Goal: Use online tool/utility: Utilize a website feature to perform a specific function

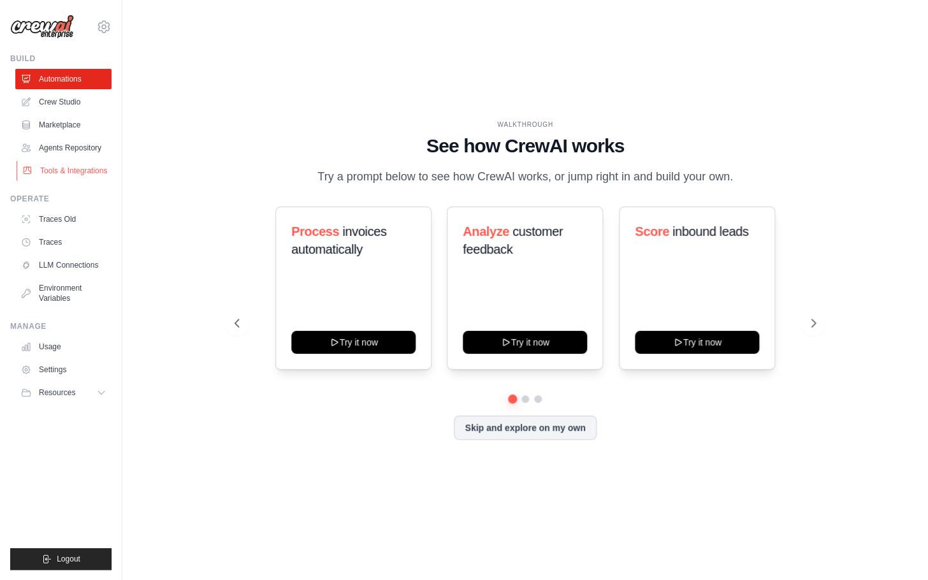
click at [87, 171] on link "Tools & Integrations" at bounding box center [65, 171] width 96 height 20
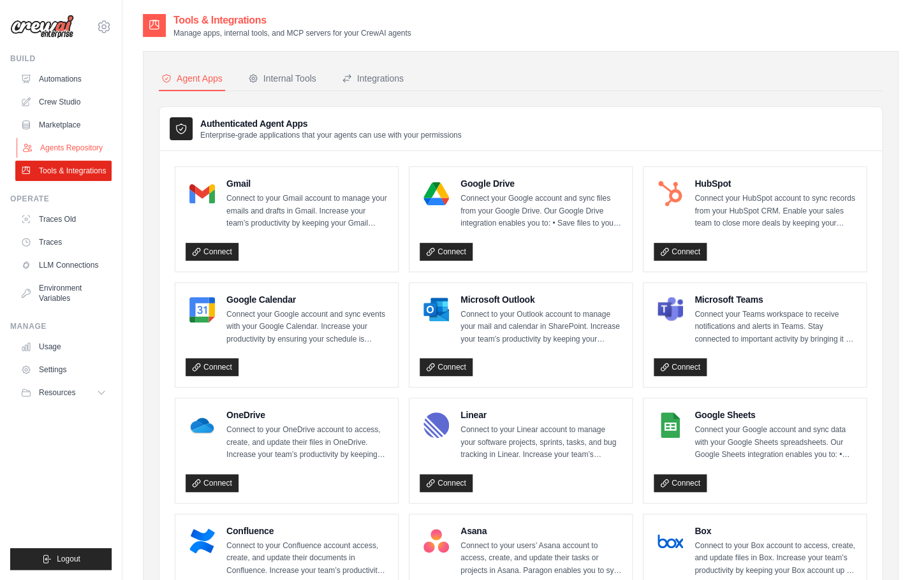
click at [70, 149] on link "Agents Repository" at bounding box center [65, 148] width 96 height 20
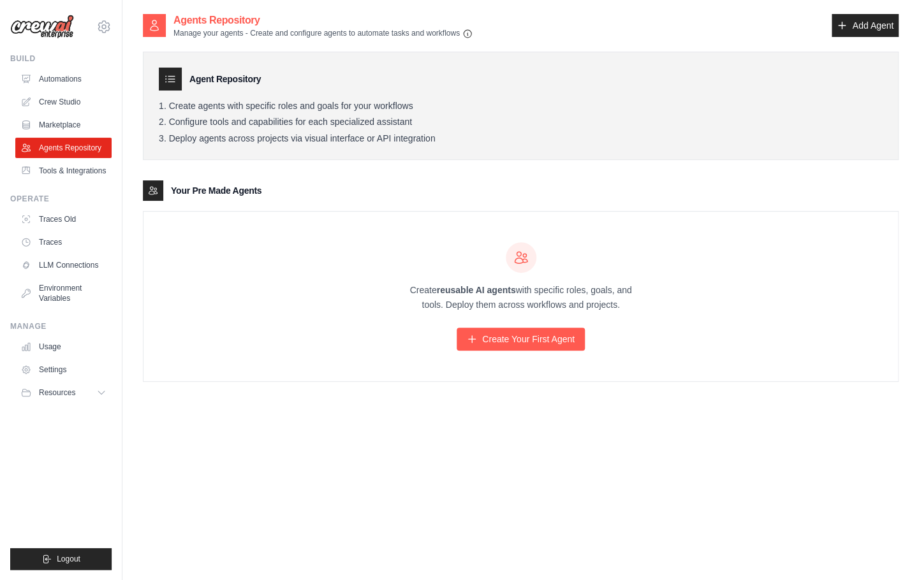
click at [113, 20] on div "[PERSON_NAME][EMAIL_ADDRESS][DOMAIN_NAME] Ambev - SAZ Your organization ABI - G…" at bounding box center [61, 290] width 122 height 580
click at [92, 35] on div "[PERSON_NAME][EMAIL_ADDRESS][DOMAIN_NAME] Ambev - SAZ Your organization ABI - G…" at bounding box center [60, 20] width 101 height 41
click at [102, 29] on icon at bounding box center [103, 26] width 15 height 15
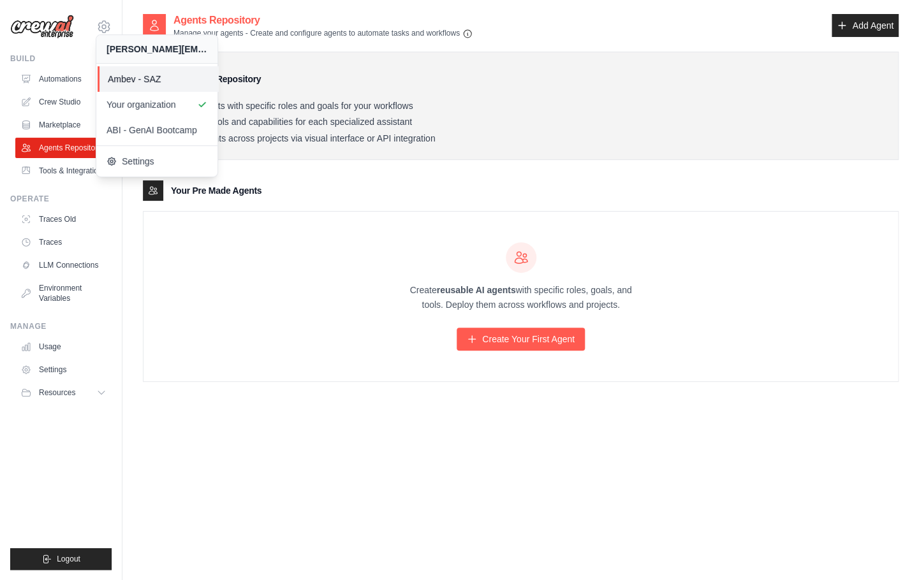
click at [175, 84] on span "Ambev - SAZ" at bounding box center [158, 79] width 101 height 13
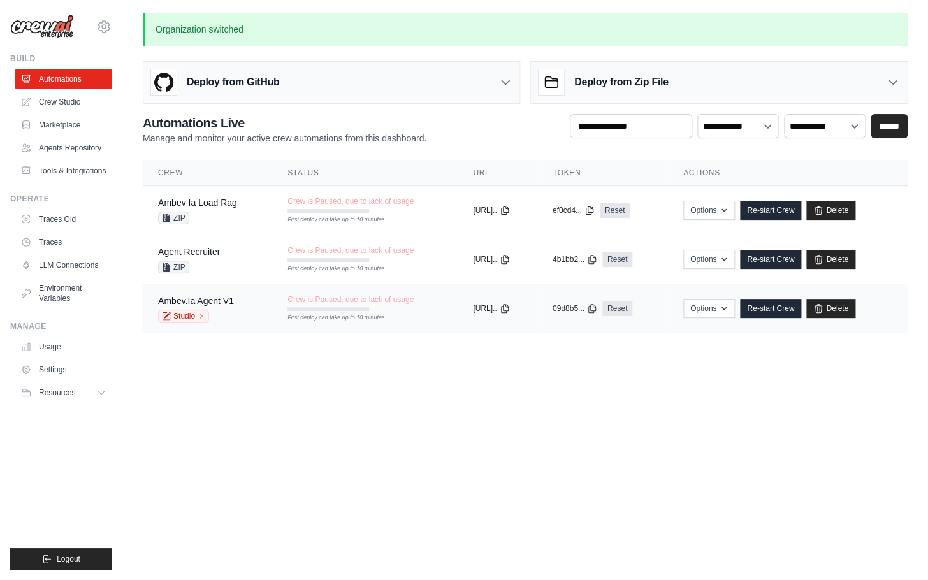
click at [210, 296] on div "Ambev.Ia Agent V1" at bounding box center [196, 301] width 76 height 13
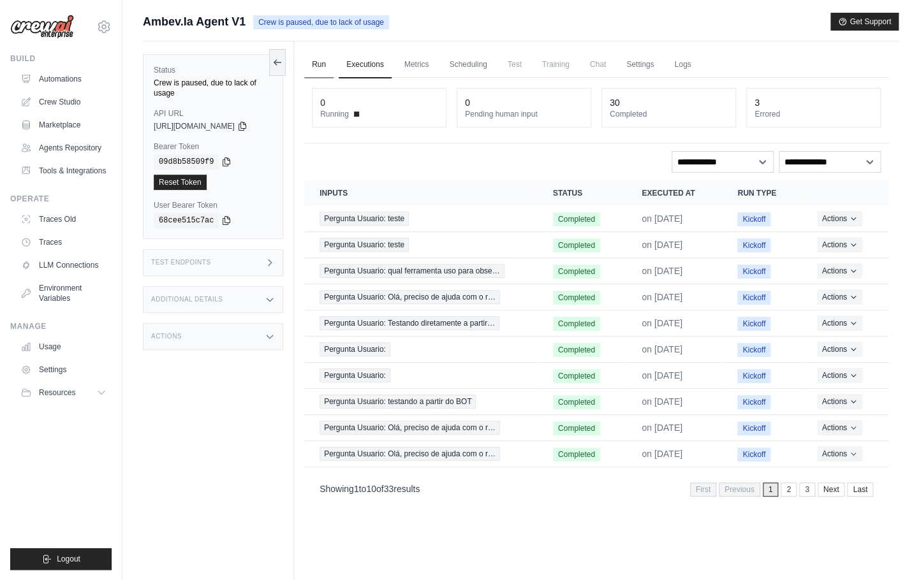
click at [333, 65] on link "Run" at bounding box center [318, 65] width 29 height 27
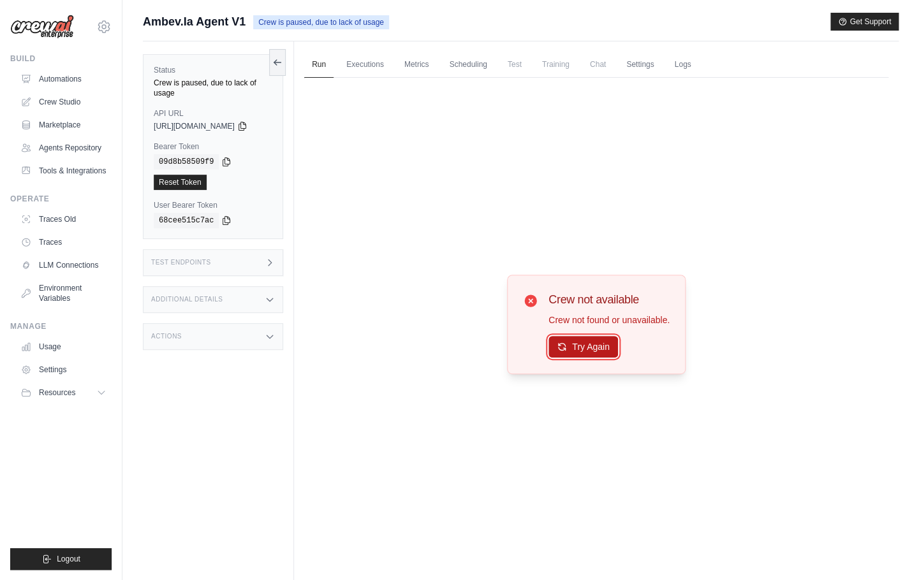
click at [601, 338] on button "Try Again" at bounding box center [582, 347] width 69 height 22
click at [64, 150] on link "Agents Repository" at bounding box center [65, 148] width 96 height 20
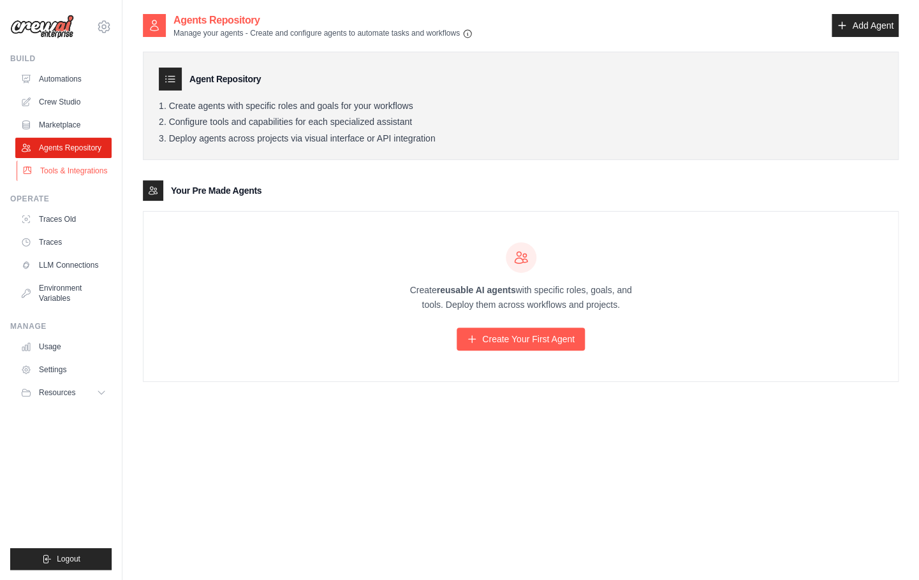
click at [66, 176] on link "Tools & Integrations" at bounding box center [65, 171] width 96 height 20
click at [69, 96] on link "Crew Studio" at bounding box center [65, 102] width 96 height 20
